Goal: Information Seeking & Learning: Learn about a topic

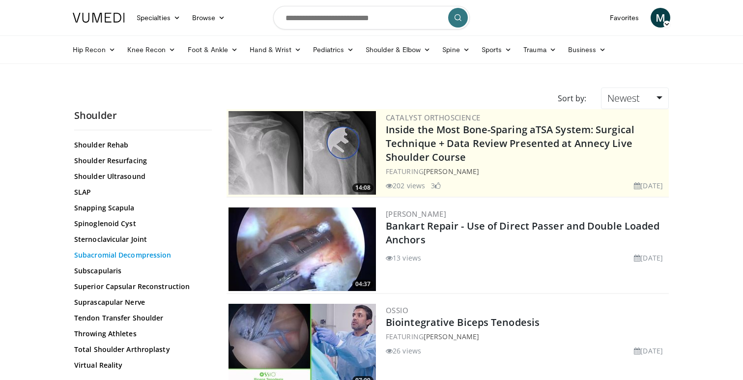
scroll to position [1050, 0]
click at [117, 349] on link "Total Shoulder Arthroplasty" at bounding box center [140, 349] width 133 height 10
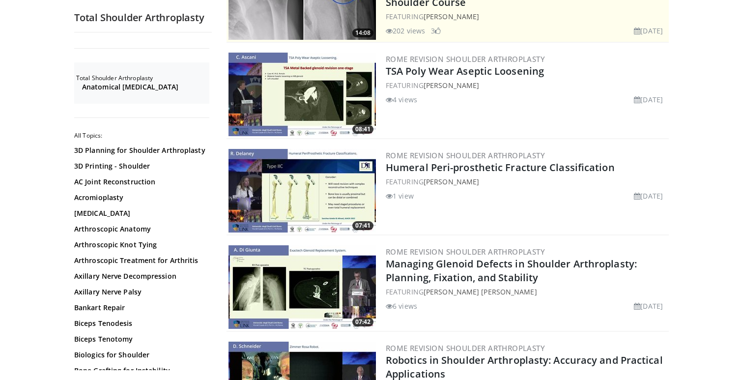
scroll to position [180, 0]
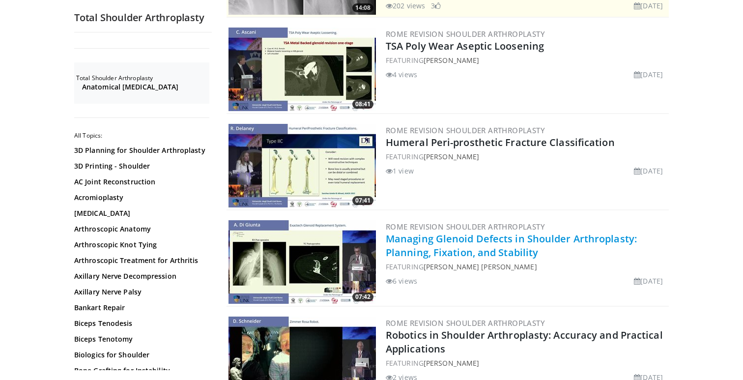
click at [441, 238] on link "Managing Glenoid Defects in Shoulder Arthroplasty: Planning, Fixation, and Stab…" at bounding box center [511, 245] width 251 height 27
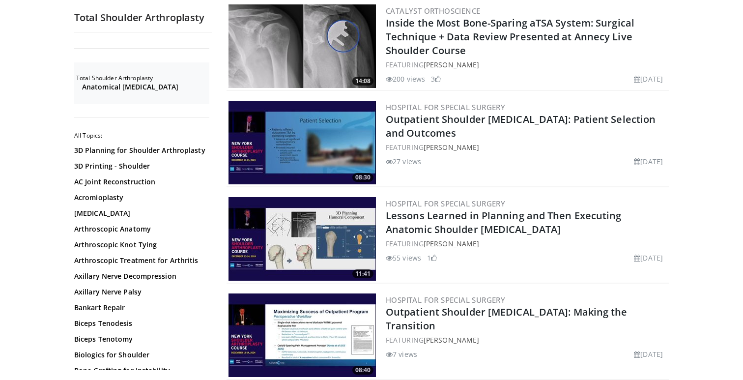
scroll to position [1557, 0]
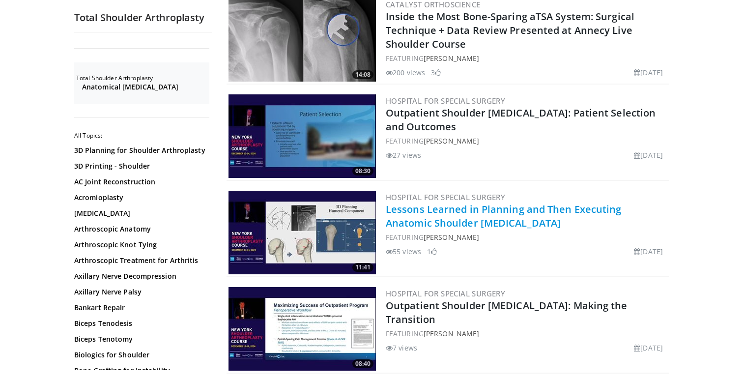
click at [423, 208] on link "Lessons Learned in Planning and Then Executing Anatomic Shoulder Arthroplasty" at bounding box center [504, 215] width 236 height 27
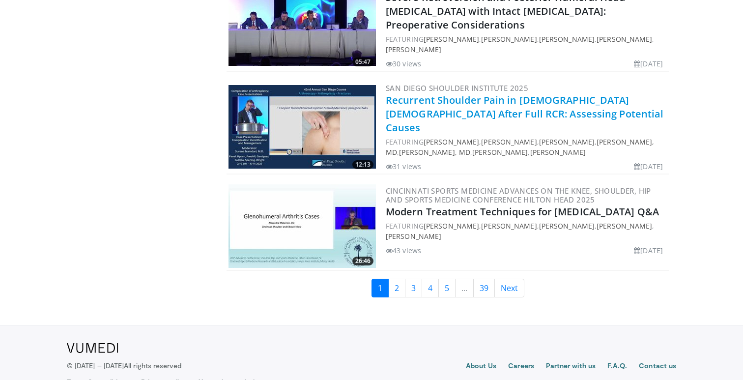
scroll to position [2354, 0]
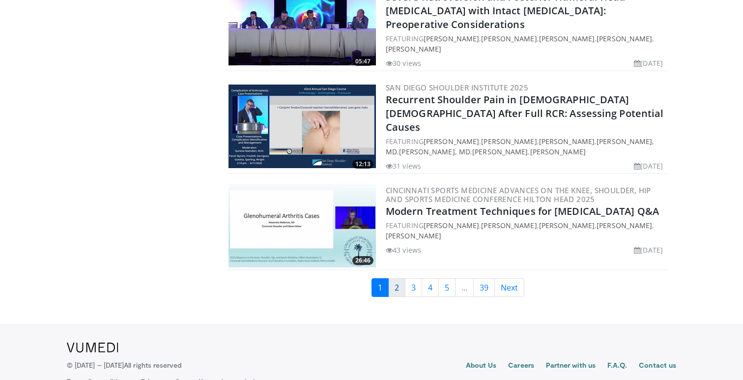
click at [398, 278] on link "2" at bounding box center [396, 287] width 17 height 19
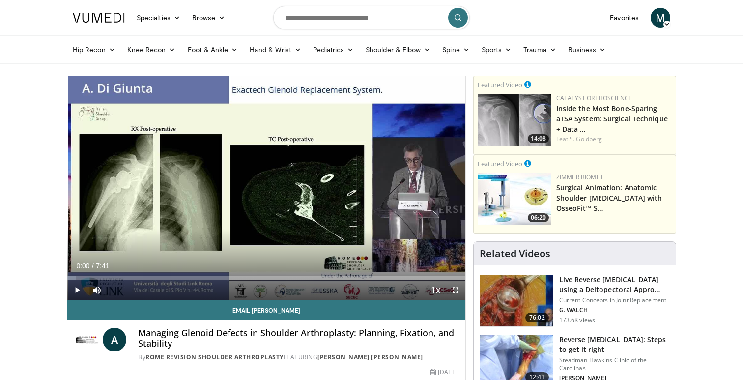
click at [80, 289] on span "Video Player" at bounding box center [77, 290] width 20 height 20
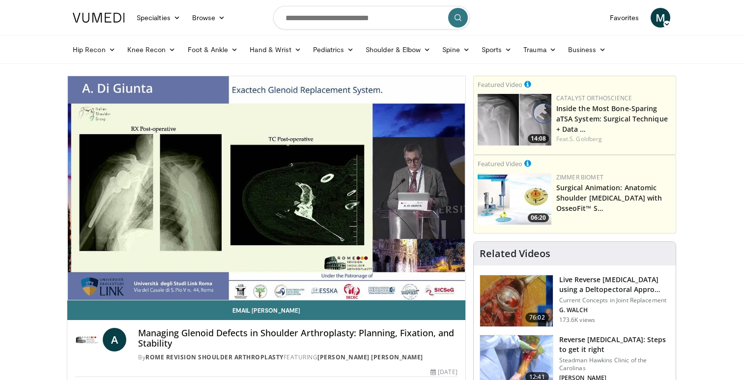
click at [424, 59] on ul "Hip Recon Hip Arthroplasty Revision Hip Arthroplasty Hip Preservation Knee Reco…" at bounding box center [371, 50] width 609 height 28
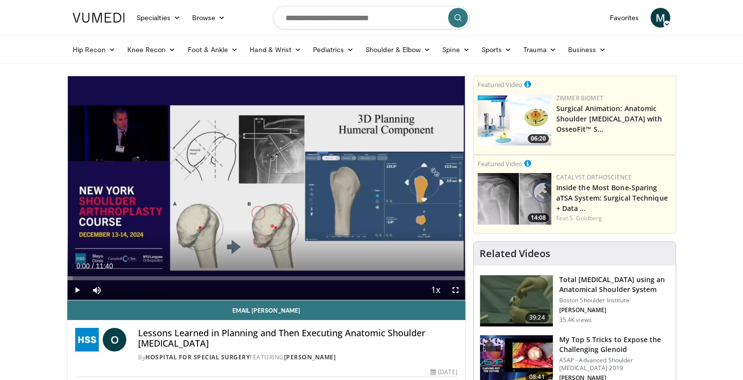
click at [78, 289] on span "Video Player" at bounding box center [77, 290] width 20 height 20
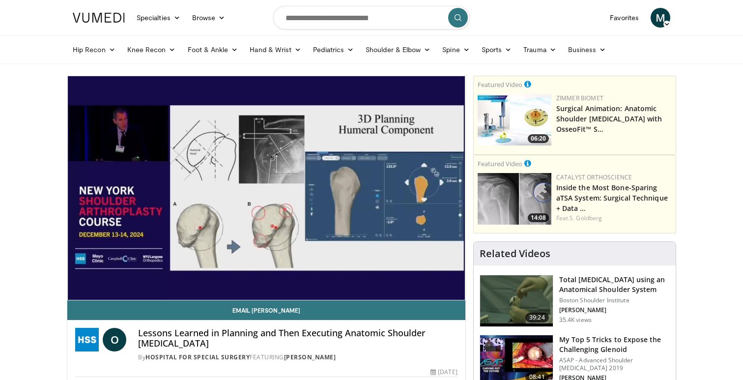
click at [78, 289] on div "10 seconds Tap to unmute" at bounding box center [266, 188] width 398 height 224
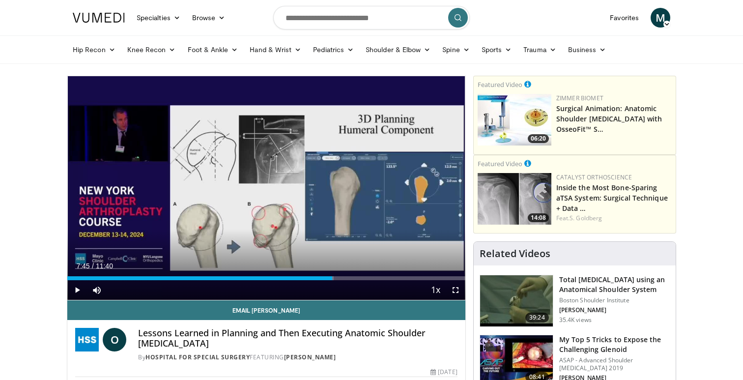
click at [78, 289] on span "Video Player" at bounding box center [77, 290] width 20 height 20
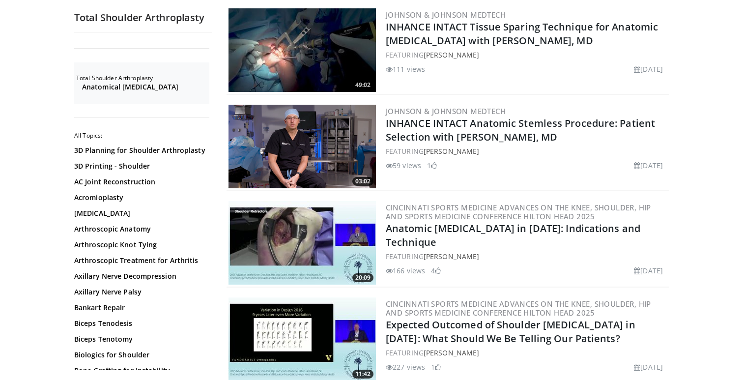
scroll to position [296, 0]
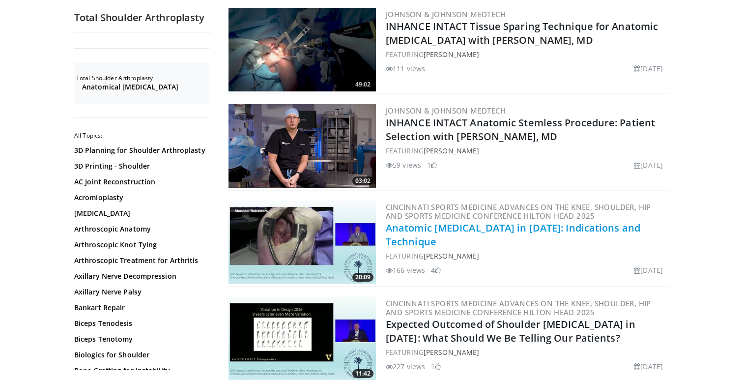
click at [427, 235] on link "Anatomic [MEDICAL_DATA] in [DATE]: Indications and Technique" at bounding box center [513, 234] width 255 height 27
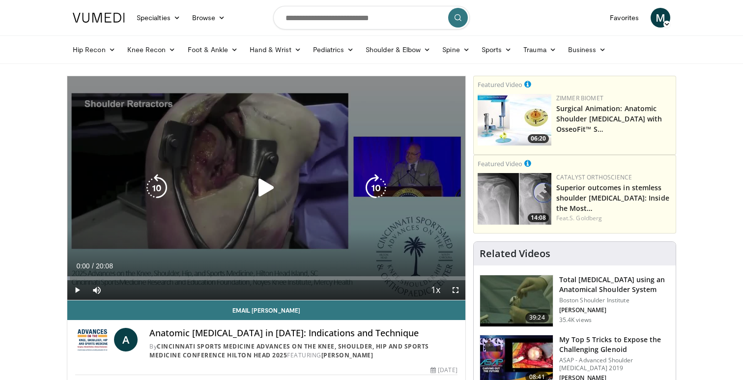
click at [256, 194] on icon "Video Player" at bounding box center [267, 188] width 28 height 28
